Goal: Task Accomplishment & Management: Manage account settings

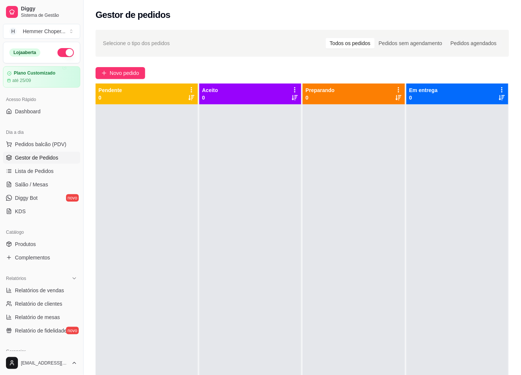
scroll to position [41, 0]
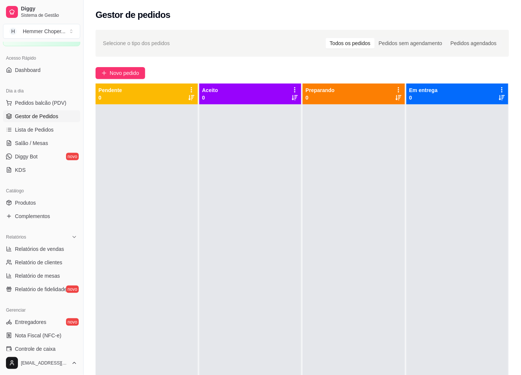
click at [159, 152] on div at bounding box center [147, 291] width 102 height 375
click at [57, 253] on link "Relatórios de vendas" at bounding box center [41, 249] width 77 height 12
select select "ALL"
select select "0"
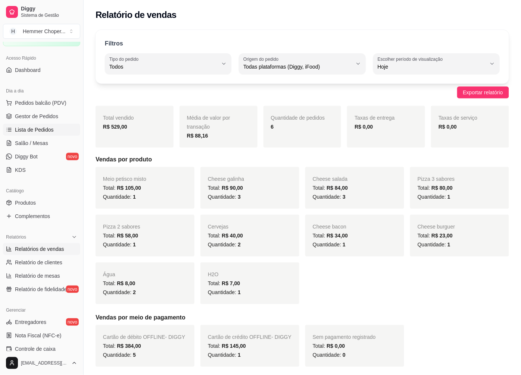
click at [46, 130] on span "Lista de Pedidos" at bounding box center [34, 129] width 39 height 7
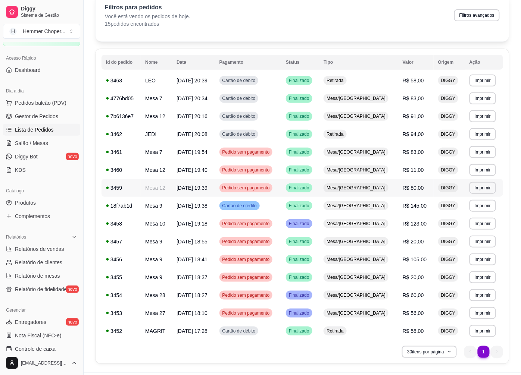
scroll to position [54, 0]
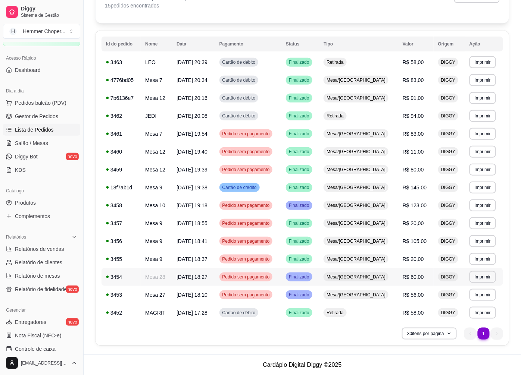
click at [378, 277] on span "Mesa/[GEOGRAPHIC_DATA]" at bounding box center [356, 277] width 62 height 6
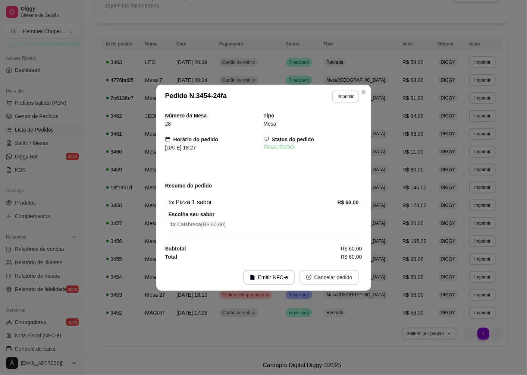
click at [311, 275] on icon "close-circle" at bounding box center [308, 277] width 5 height 5
click at [337, 261] on button "Sim" at bounding box center [350, 259] width 29 height 15
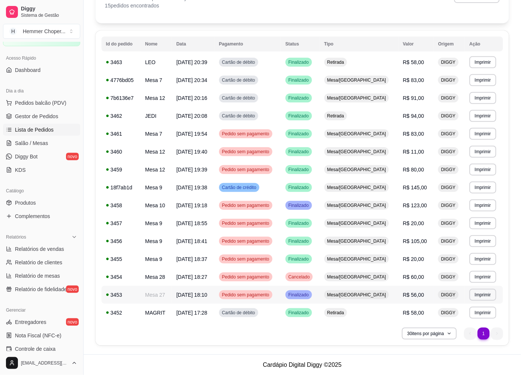
click at [362, 295] on span "Mesa/[GEOGRAPHIC_DATA]" at bounding box center [357, 295] width 62 height 6
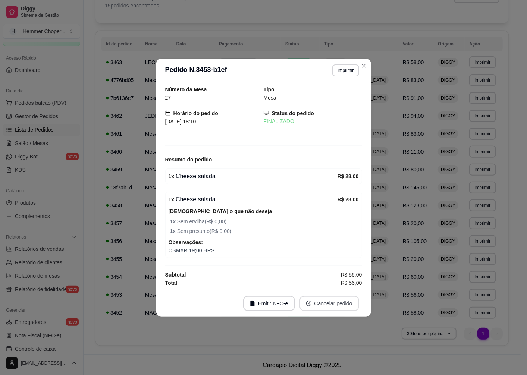
click at [314, 304] on button "Cancelar pedido" at bounding box center [330, 303] width 60 height 15
click at [341, 288] on button "Sim" at bounding box center [350, 285] width 30 height 15
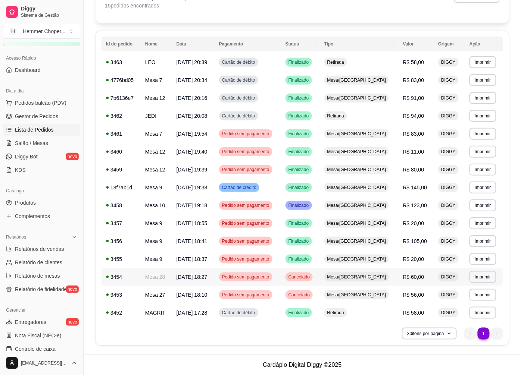
click at [392, 279] on td "Mesa/[GEOGRAPHIC_DATA]" at bounding box center [359, 277] width 79 height 18
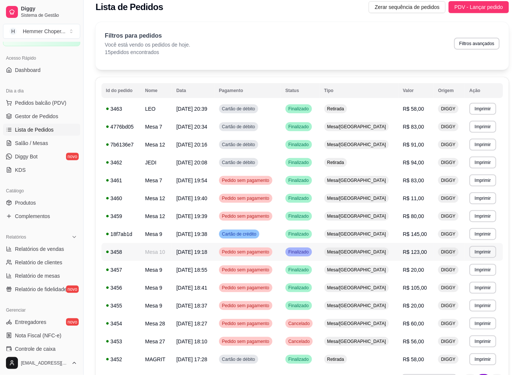
scroll to position [0, 0]
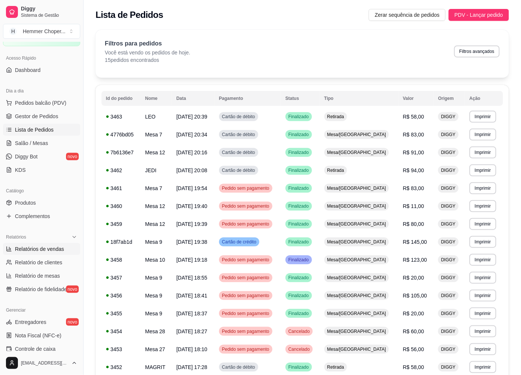
click at [44, 251] on span "Relatórios de vendas" at bounding box center [39, 248] width 49 height 7
select select "ALL"
select select "0"
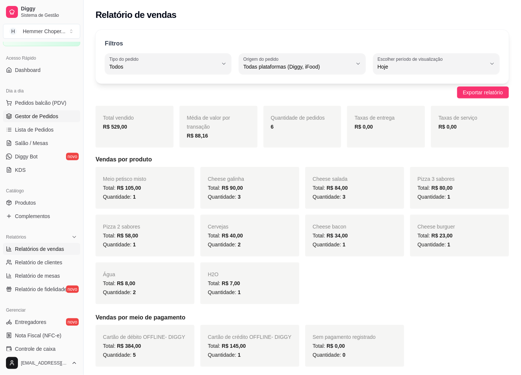
click at [53, 118] on span "Gestor de Pedidos" at bounding box center [36, 116] width 43 height 7
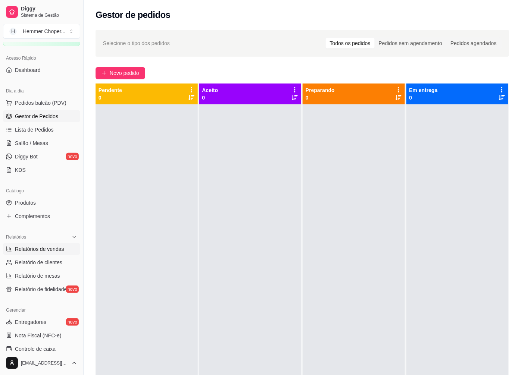
click at [45, 249] on span "Relatórios de vendas" at bounding box center [39, 248] width 49 height 7
select select "ALL"
select select "0"
